Goal: Task Accomplishment & Management: Manage account settings

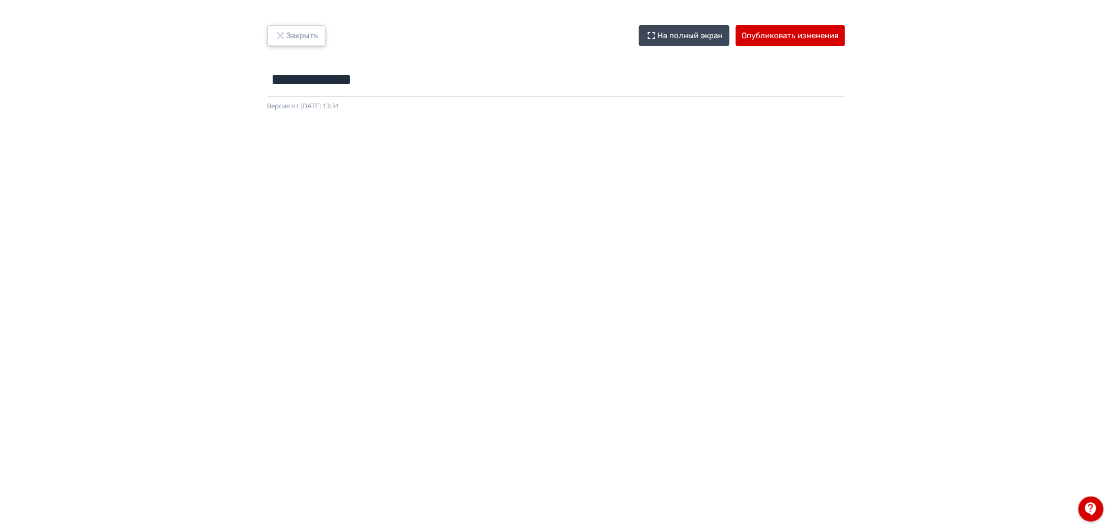
click at [304, 32] on button "Закрыть" at bounding box center [296, 35] width 58 height 21
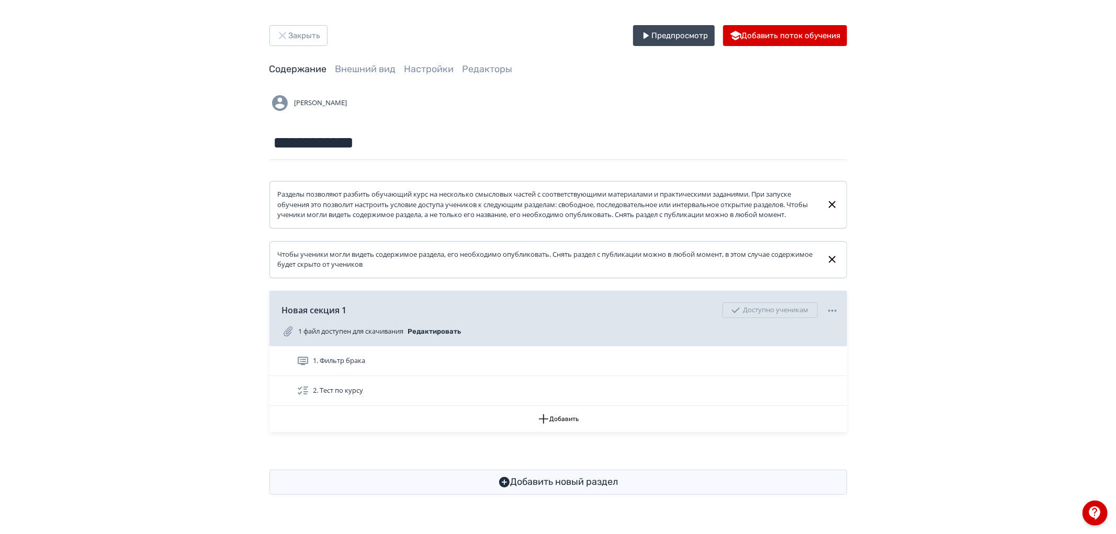
click at [310, 72] on link "Содержание" at bounding box center [299, 69] width 58 height 12
click at [364, 63] on span "Внешний вид" at bounding box center [366, 69] width 61 height 13
click at [360, 74] on link "Внешний вид" at bounding box center [366, 69] width 61 height 12
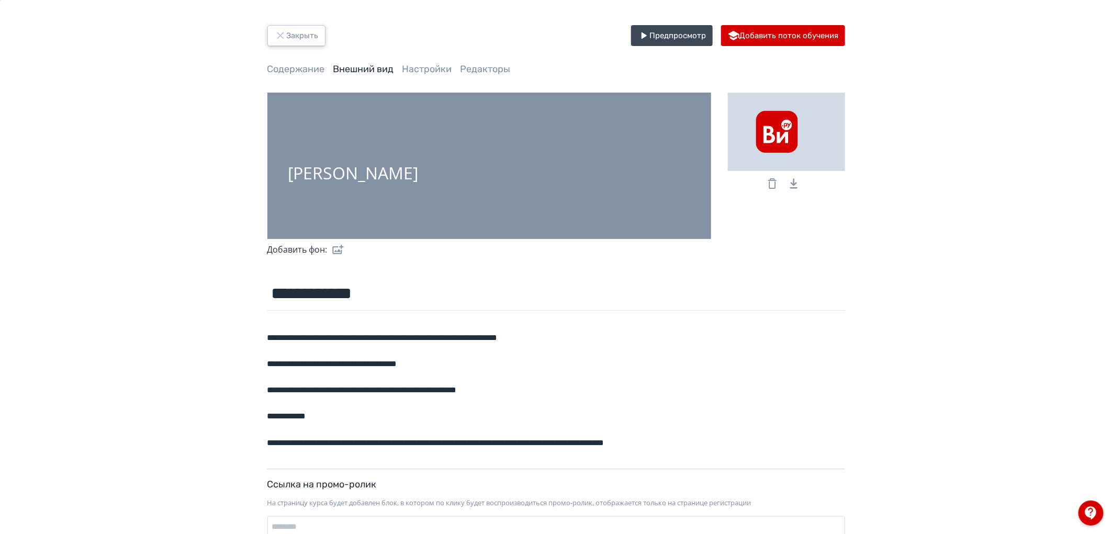
click at [297, 37] on button "Закрыть" at bounding box center [296, 35] width 58 height 21
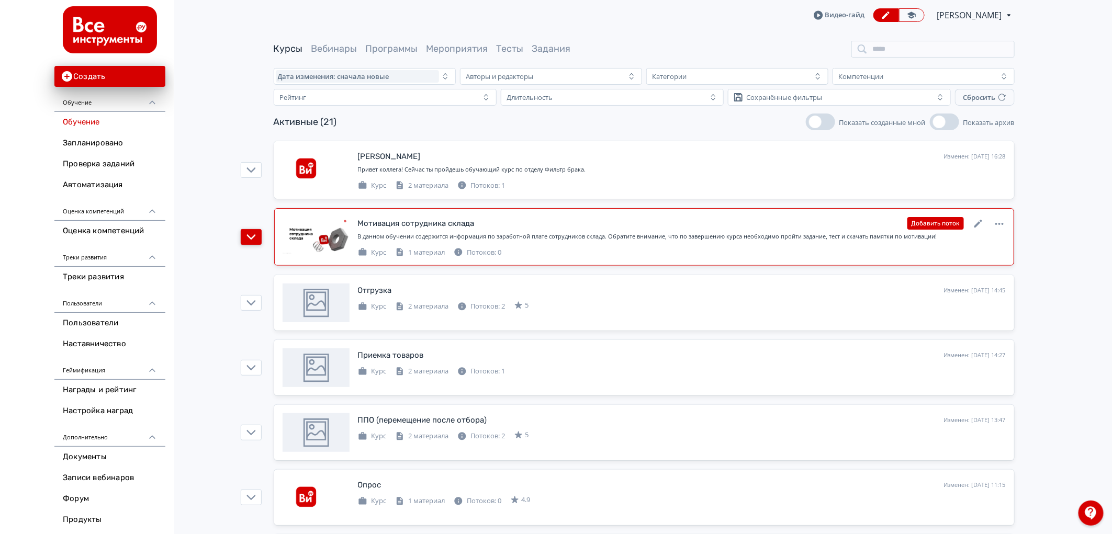
click at [254, 233] on icon "button" at bounding box center [251, 236] width 9 height 9
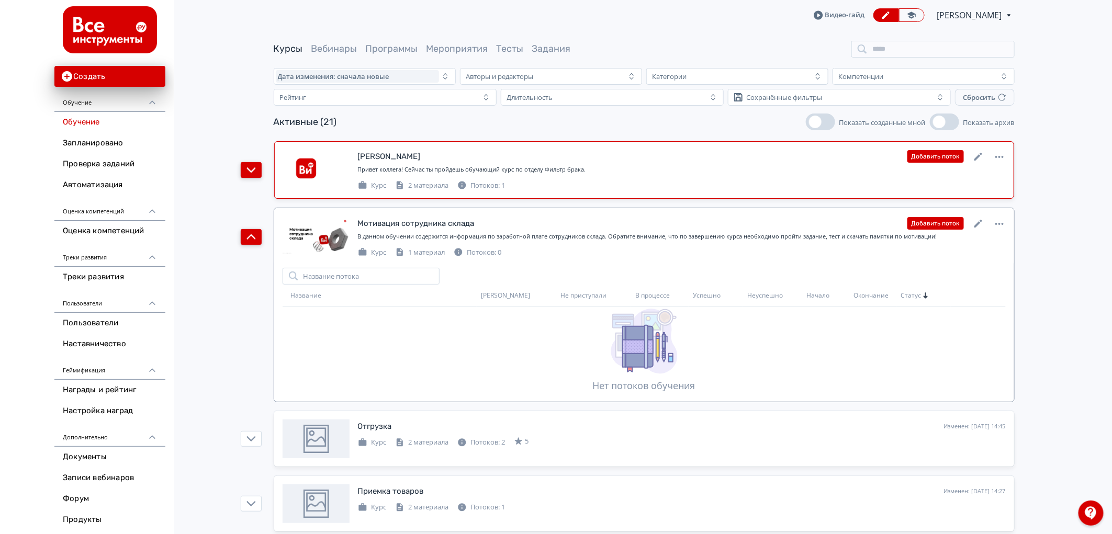
click at [260, 169] on button "button" at bounding box center [251, 170] width 21 height 16
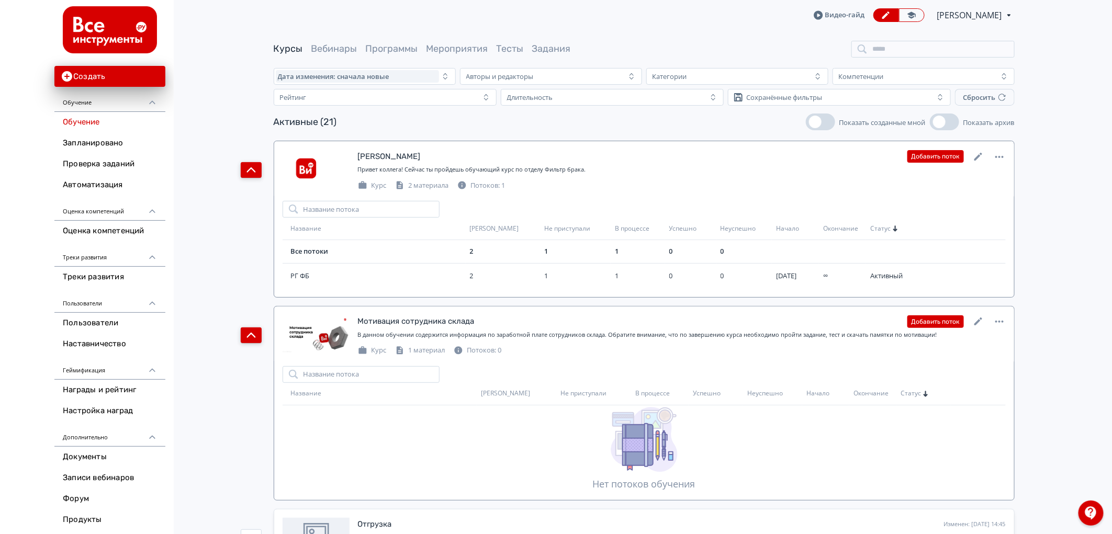
click at [250, 164] on button "button" at bounding box center [251, 170] width 21 height 16
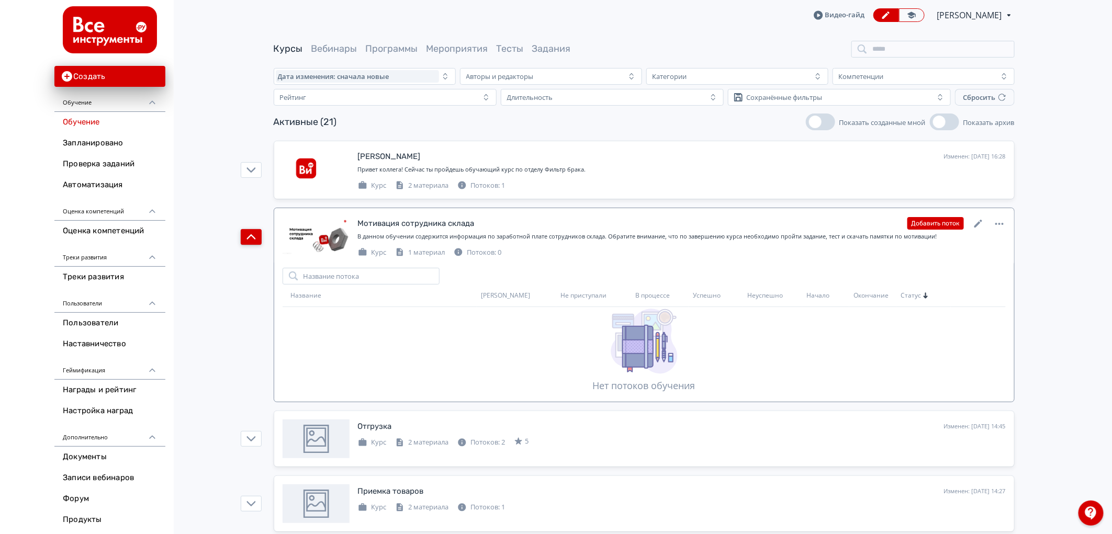
click at [248, 233] on button "button" at bounding box center [251, 237] width 21 height 16
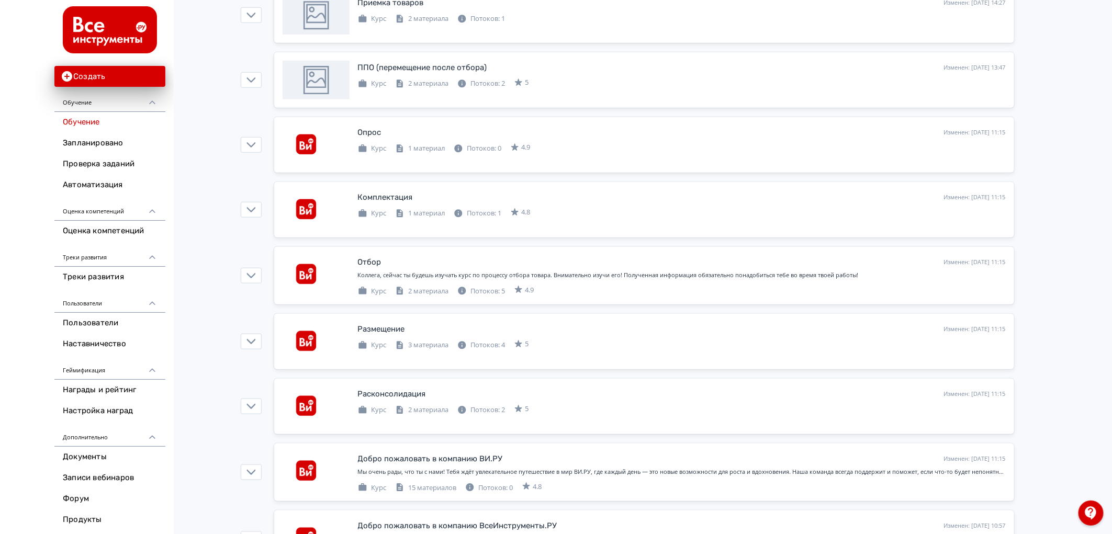
scroll to position [523, 0]
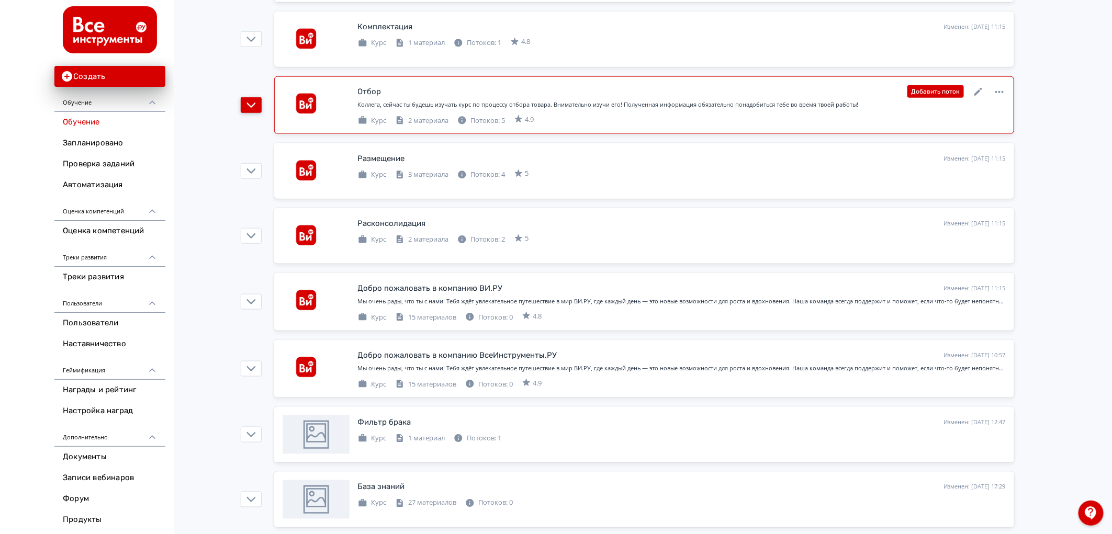
click at [253, 103] on icon "button" at bounding box center [251, 104] width 9 height 9
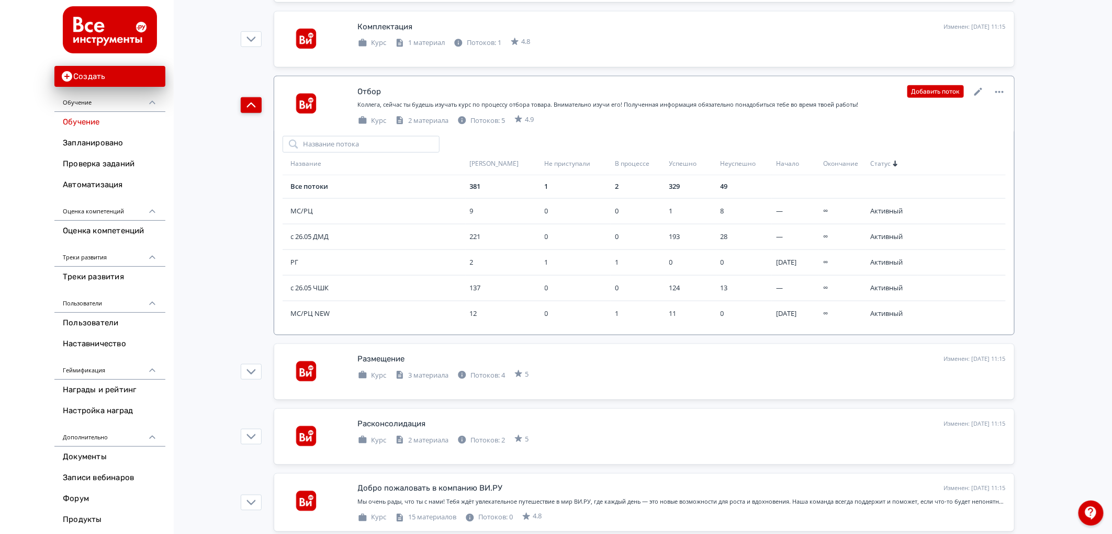
click at [253, 103] on icon "button" at bounding box center [251, 104] width 9 height 9
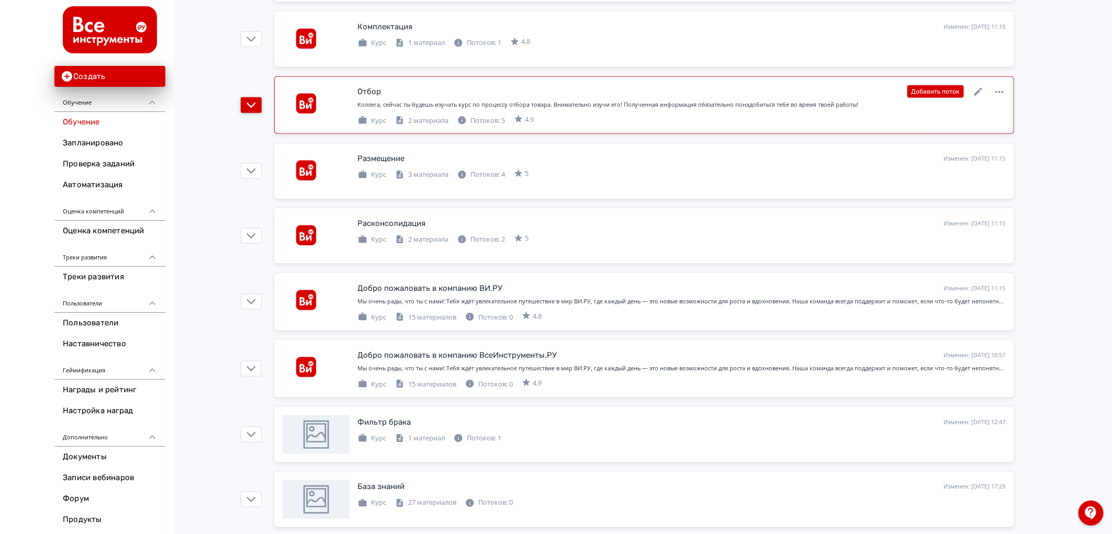
click at [253, 103] on icon "button" at bounding box center [251, 104] width 9 height 9
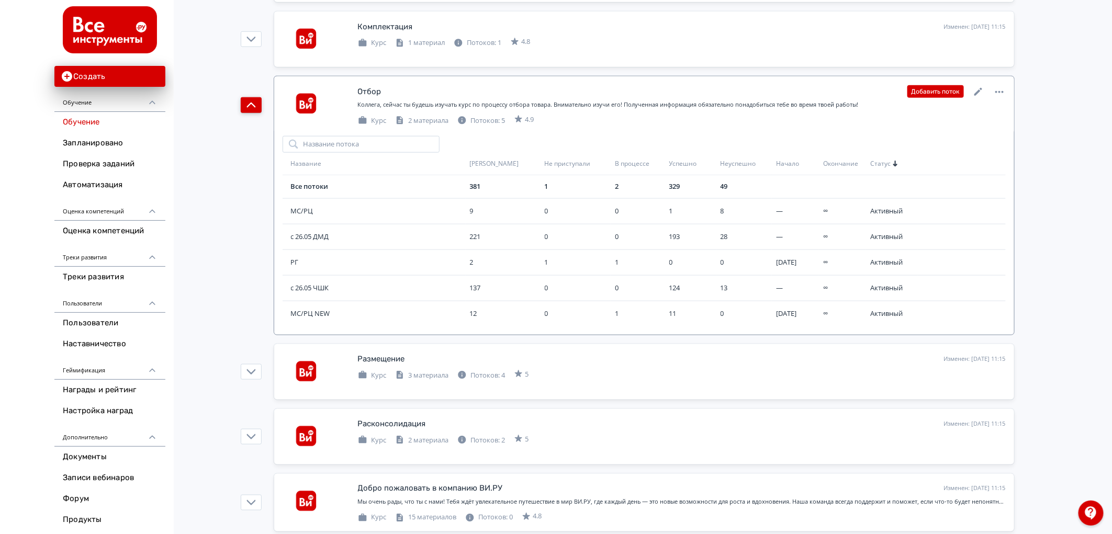
click at [253, 103] on icon "button" at bounding box center [251, 104] width 9 height 9
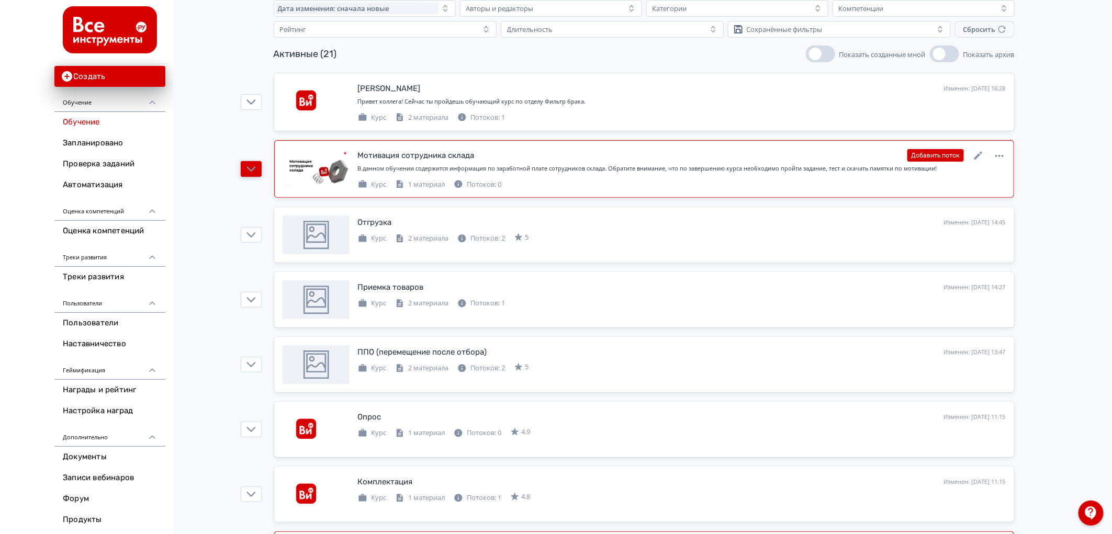
scroll to position [0, 0]
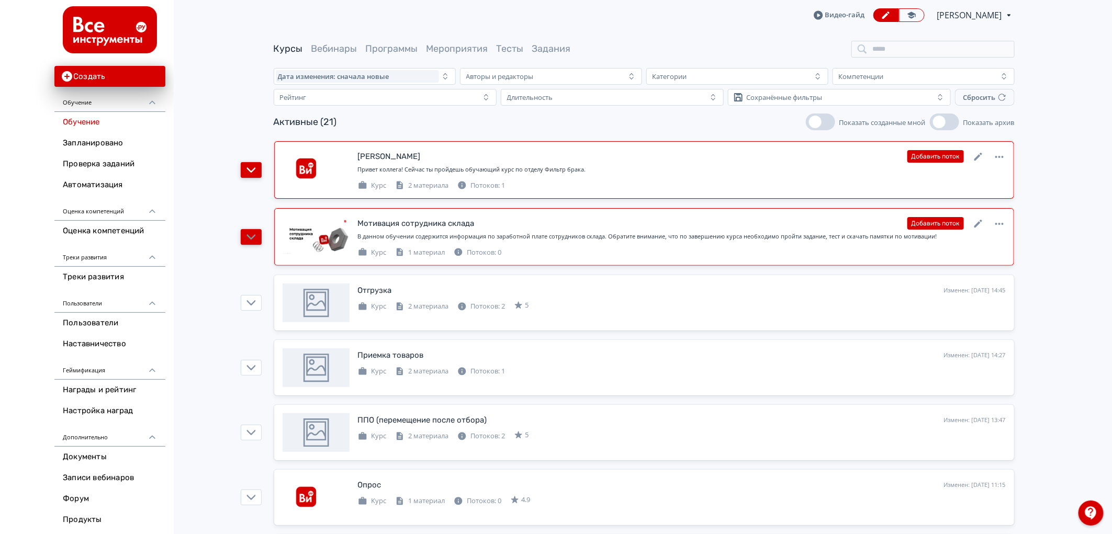
click at [249, 166] on icon "button" at bounding box center [251, 169] width 9 height 9
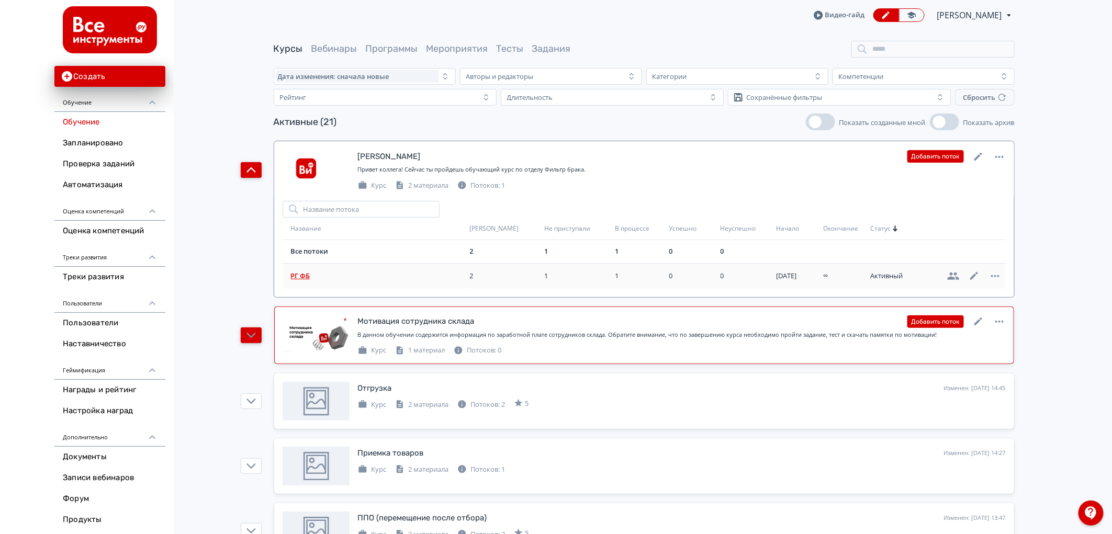
click at [311, 274] on span "РГ ФБ" at bounding box center [378, 276] width 175 height 10
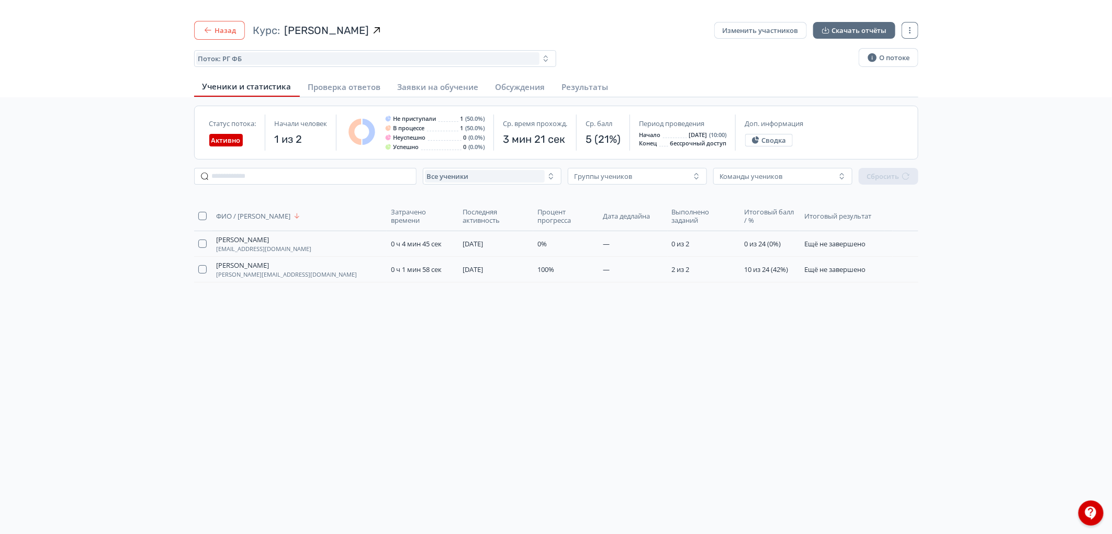
click at [230, 35] on button "Назад" at bounding box center [219, 30] width 51 height 19
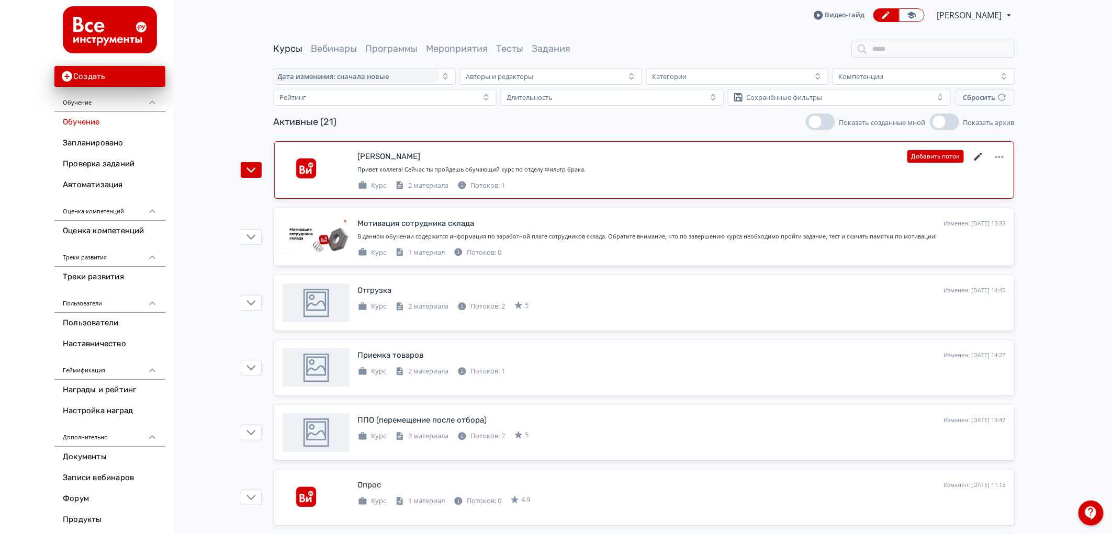
click at [981, 157] on icon at bounding box center [979, 157] width 13 height 13
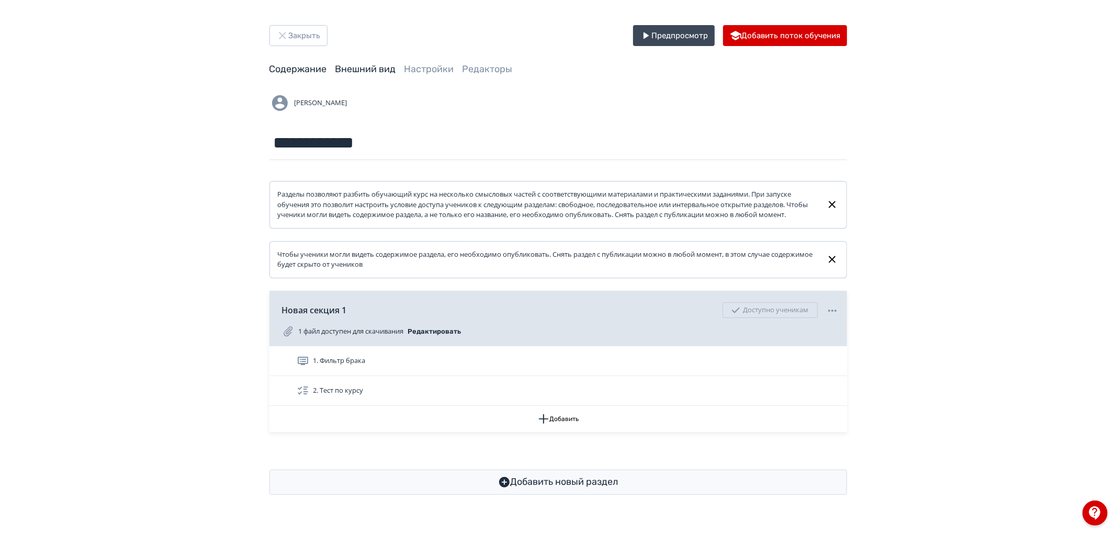
click at [378, 68] on link "Внешний вид" at bounding box center [366, 69] width 61 height 12
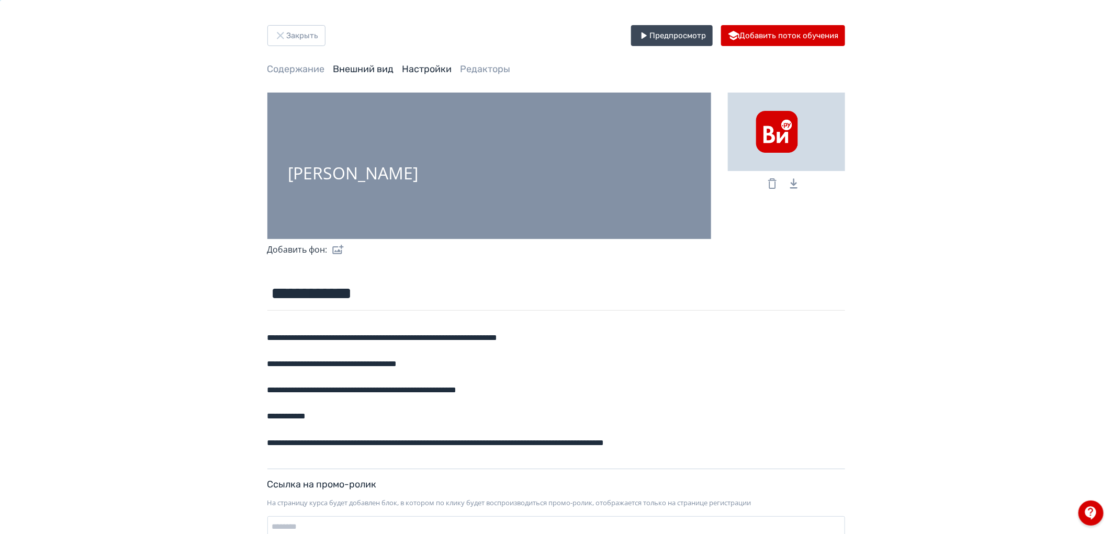
click at [424, 66] on link "Настройки" at bounding box center [428, 69] width 50 height 12
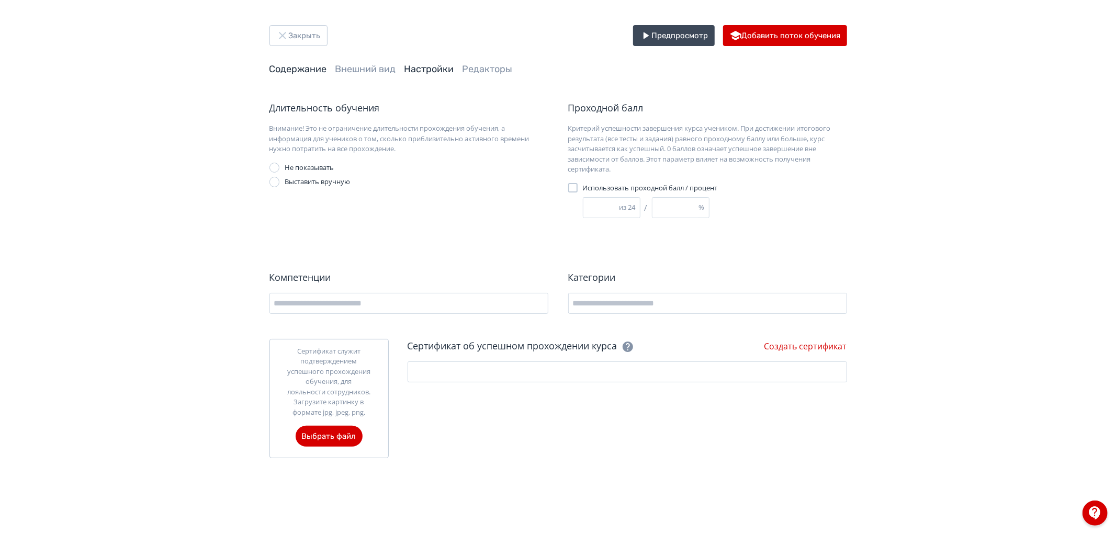
click at [294, 66] on link "Содержание" at bounding box center [299, 69] width 58 height 12
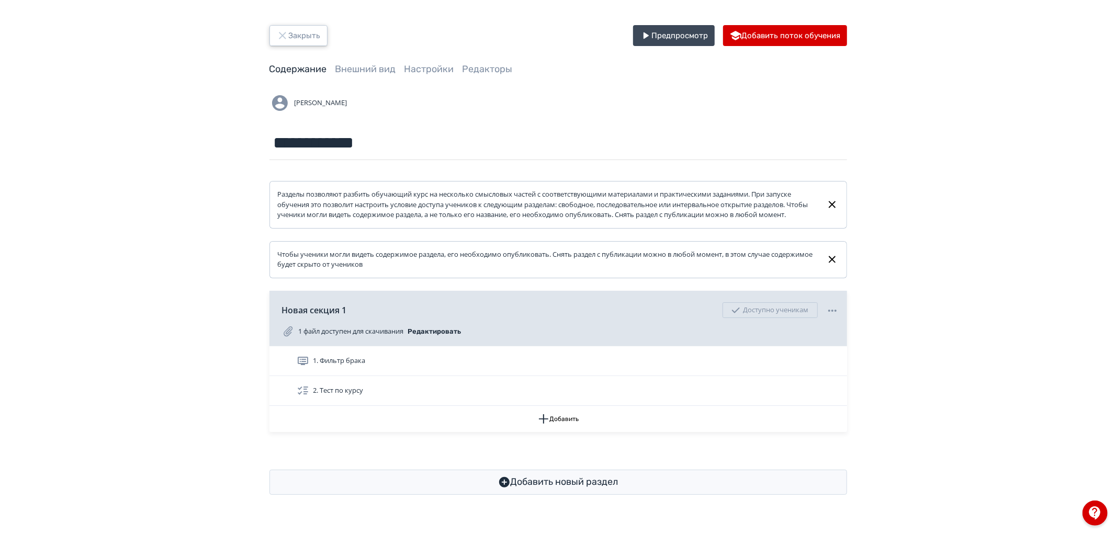
click at [274, 28] on button "Закрыть" at bounding box center [299, 35] width 58 height 21
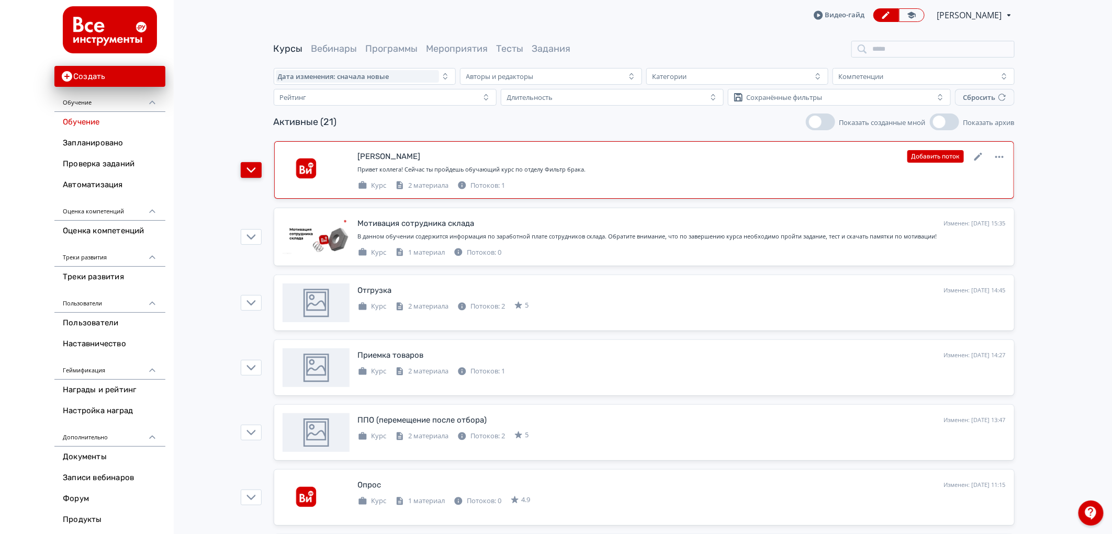
click at [255, 171] on button "button" at bounding box center [251, 170] width 21 height 16
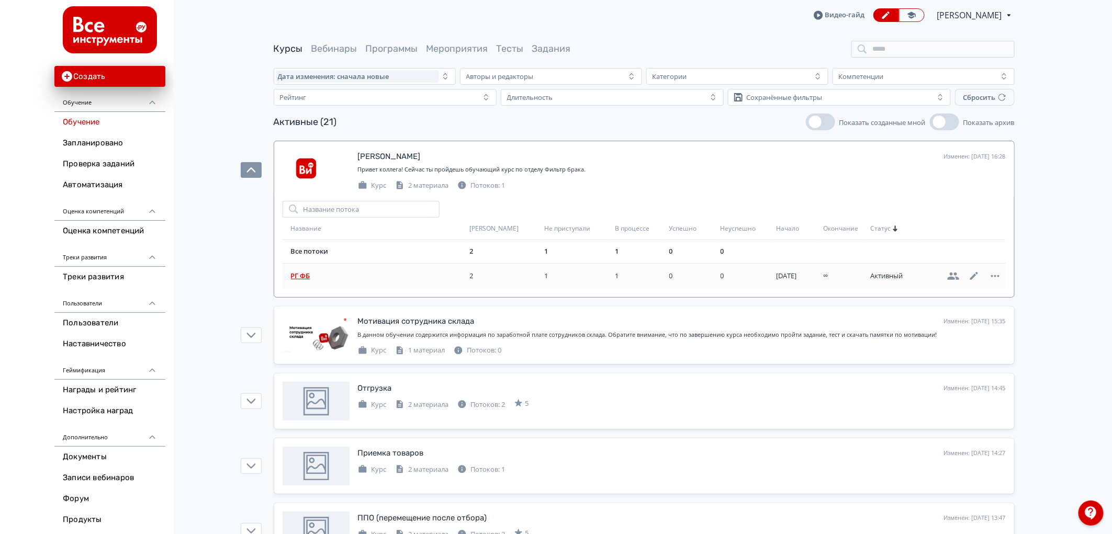
click at [339, 276] on span "РГ ФБ" at bounding box center [378, 276] width 175 height 10
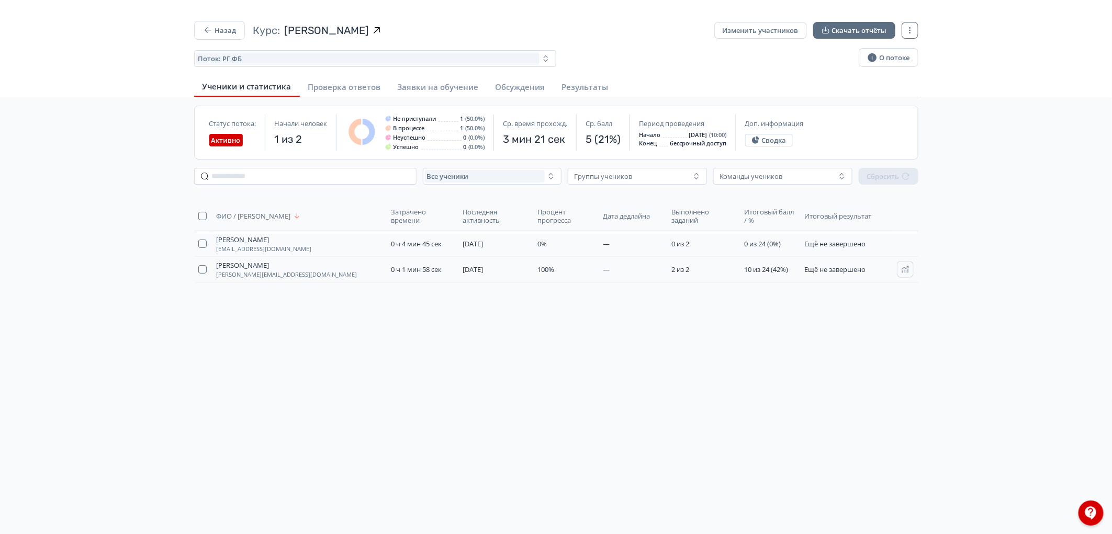
drag, startPoint x: 824, startPoint y: 312, endPoint x: 870, endPoint y: 270, distance: 62.6
click at [825, 312] on div "ФИО / Логин Затрачено времени Последняя активность Процент прогресса Дата дедла…" at bounding box center [556, 279] width 741 height 173
click at [914, 262] on td at bounding box center [905, 270] width 25 height 26
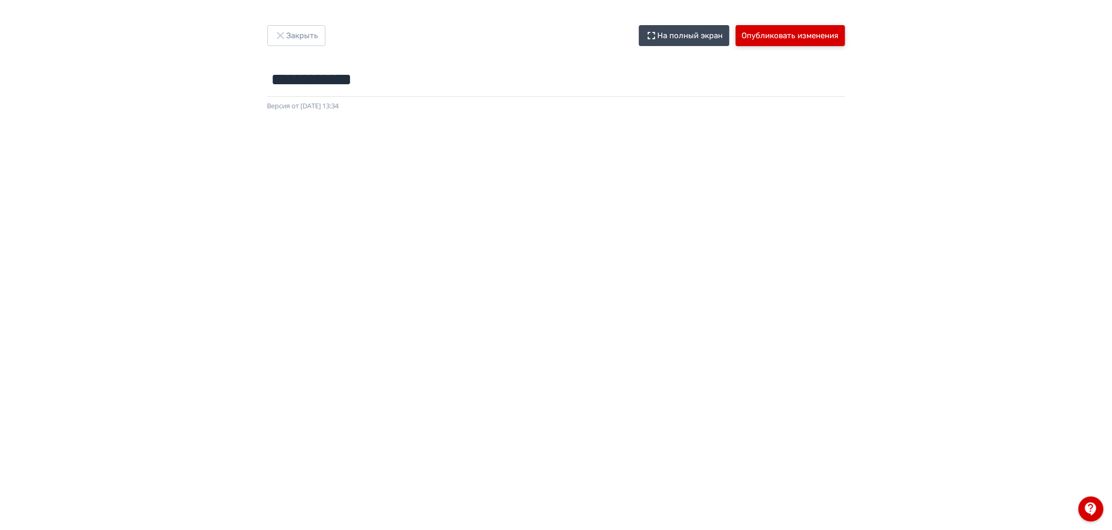
click at [811, 39] on button "Опубликовать изменения" at bounding box center [790, 35] width 109 height 21
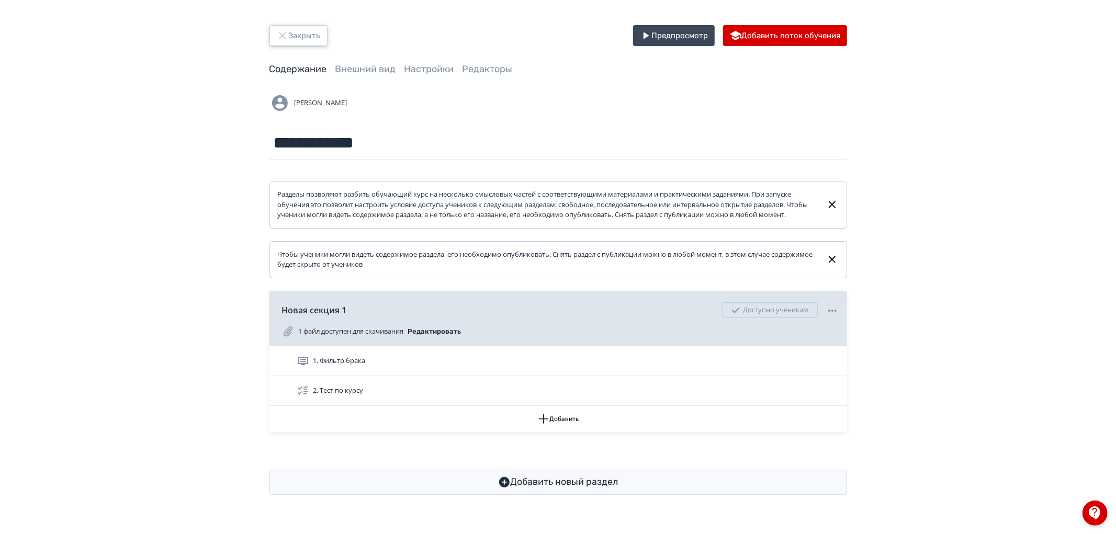
click at [295, 35] on button "Закрыть" at bounding box center [299, 35] width 58 height 21
